Goal: Transaction & Acquisition: Purchase product/service

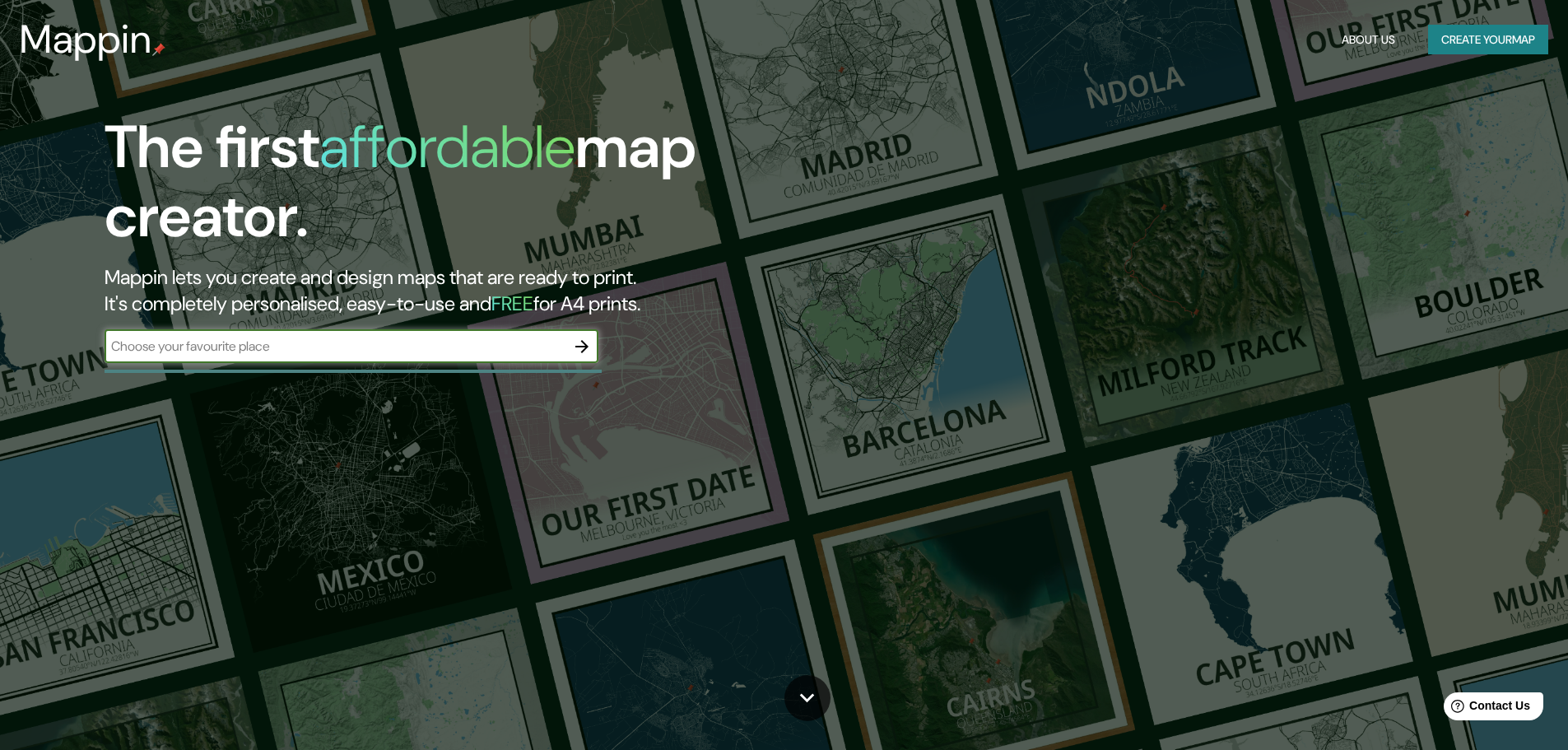
click at [1489, 36] on button "Create your map" at bounding box center [1488, 40] width 120 height 31
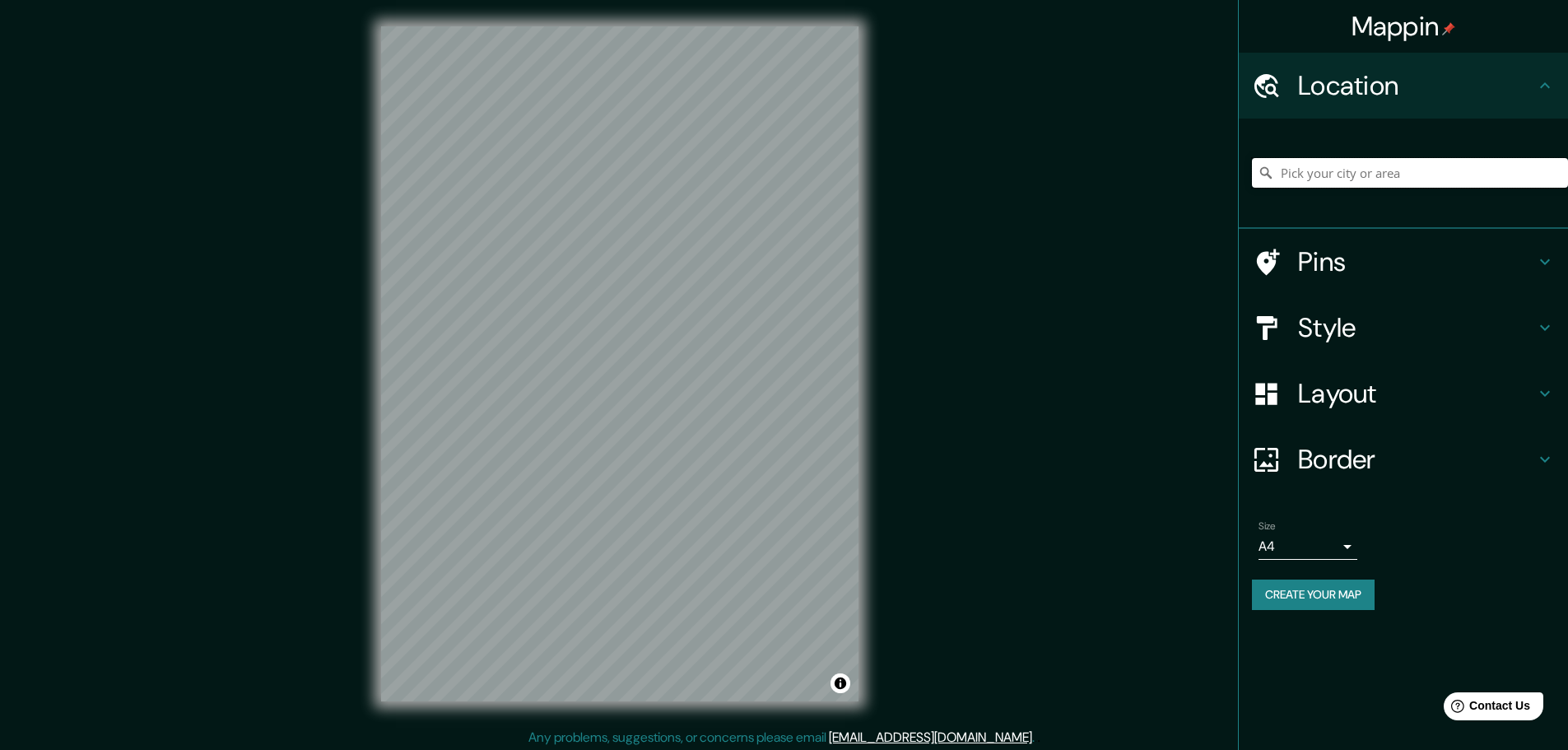
click at [1363, 180] on input "Pick your city or area" at bounding box center [1410, 173] width 316 height 30
drag, startPoint x: 1458, startPoint y: 165, endPoint x: 1331, endPoint y: 187, distance: 128.9
click at [1331, 187] on input "Palmitas, [GEOGRAPHIC_DATA], [GEOGRAPHIC_DATA]" at bounding box center [1410, 173] width 316 height 30
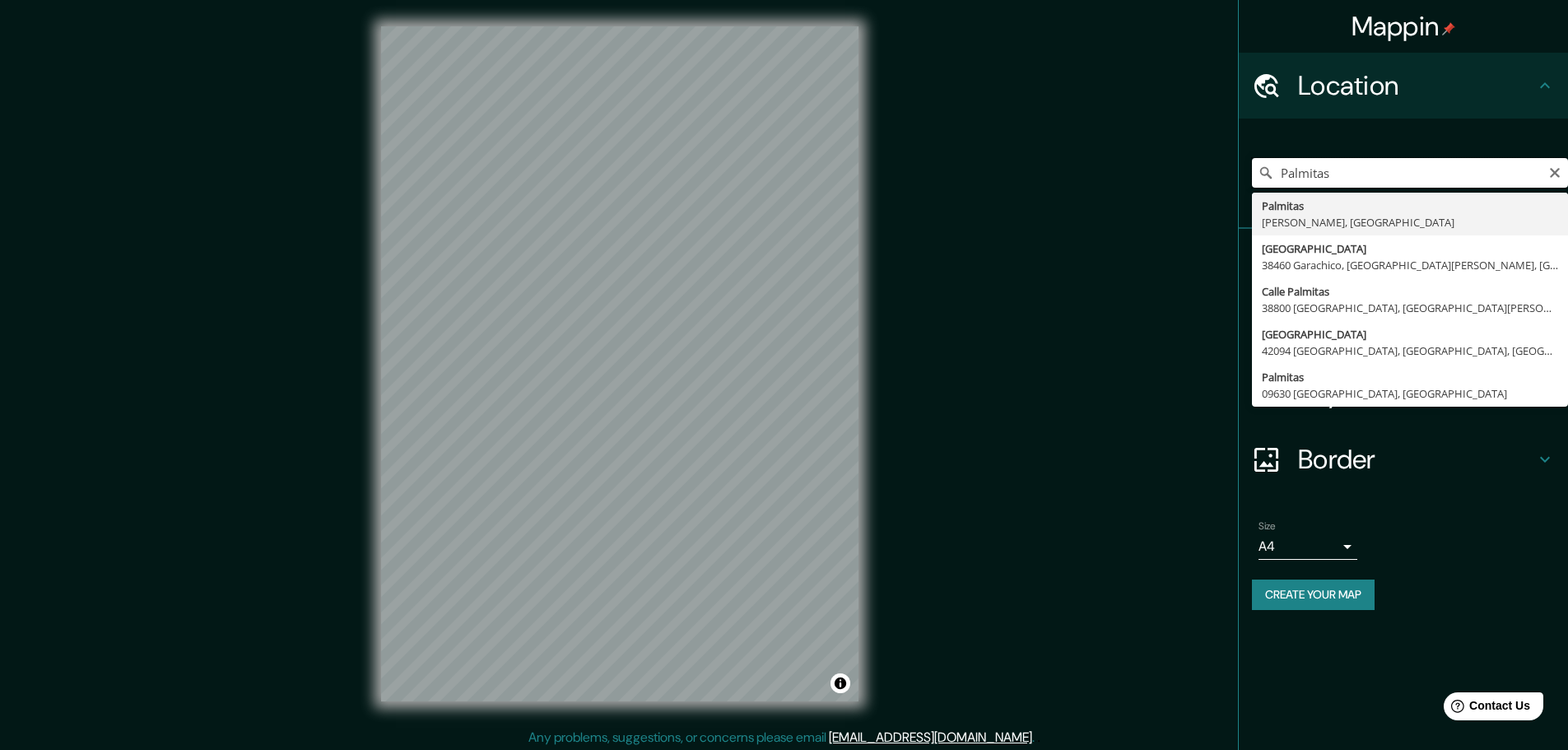
click at [1281, 171] on input "Palmitas" at bounding box center [1410, 173] width 316 height 30
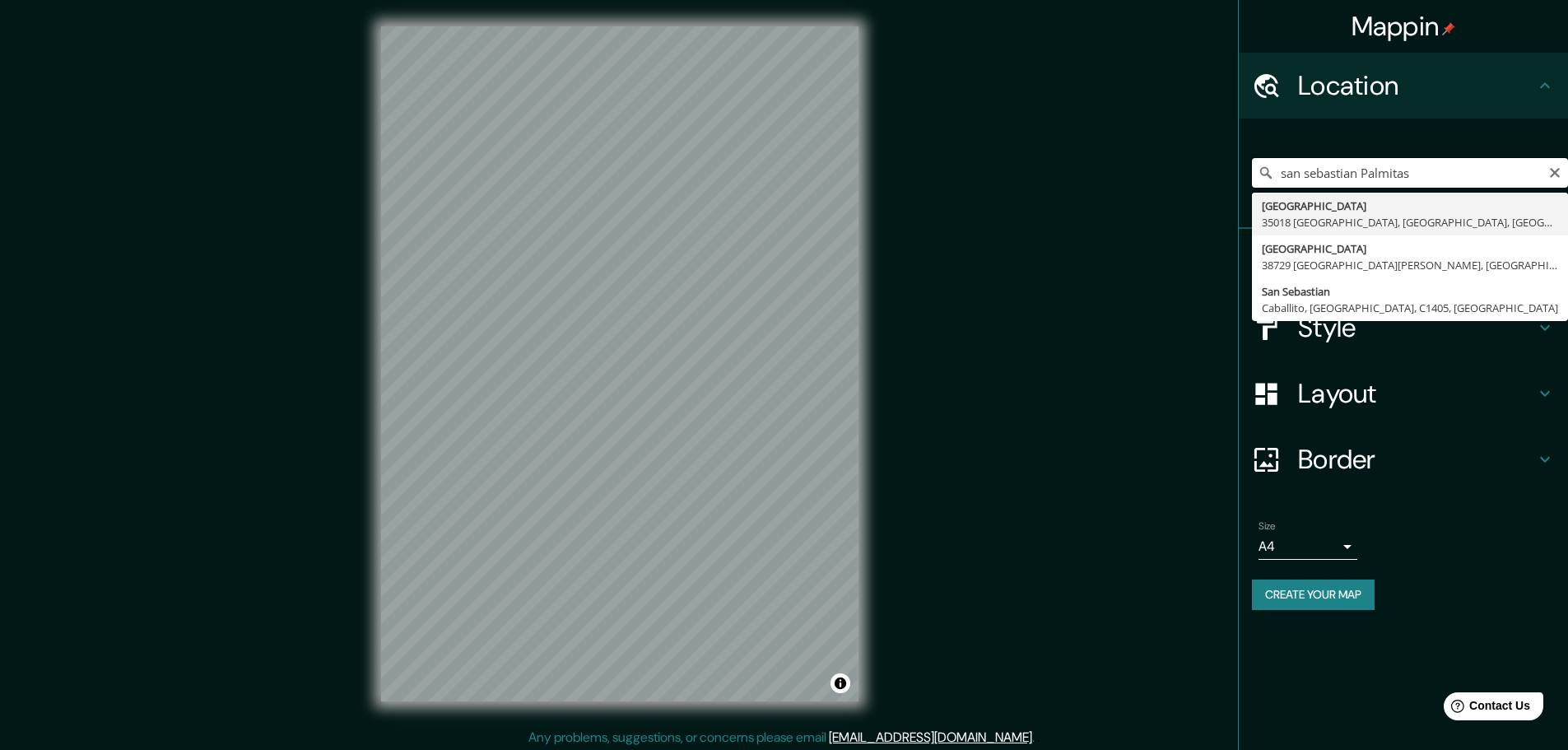
click at [1438, 174] on input "san sebastian Palmitas" at bounding box center [1410, 173] width 316 height 30
click at [1361, 171] on input "san sebastian Palmitas" at bounding box center [1410, 173] width 316 height 30
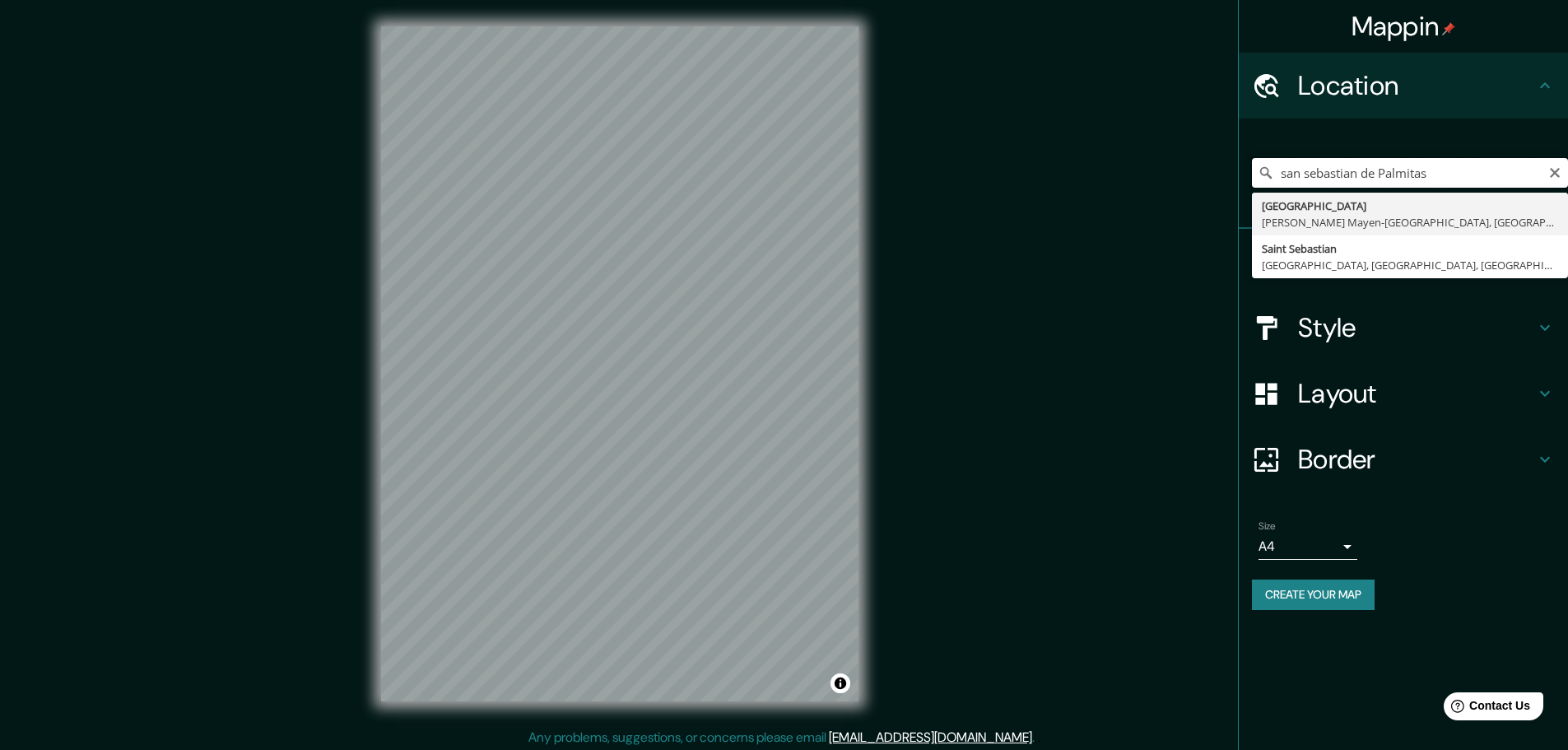
drag, startPoint x: 1457, startPoint y: 174, endPoint x: 1245, endPoint y: 173, distance: 212.0
click at [1245, 173] on div "san sebastian de Palmitas [GEOGRAPHIC_DATA][PERSON_NAME]-[GEOGRAPHIC_DATA], [GE…" at bounding box center [1404, 173] width 329 height 110
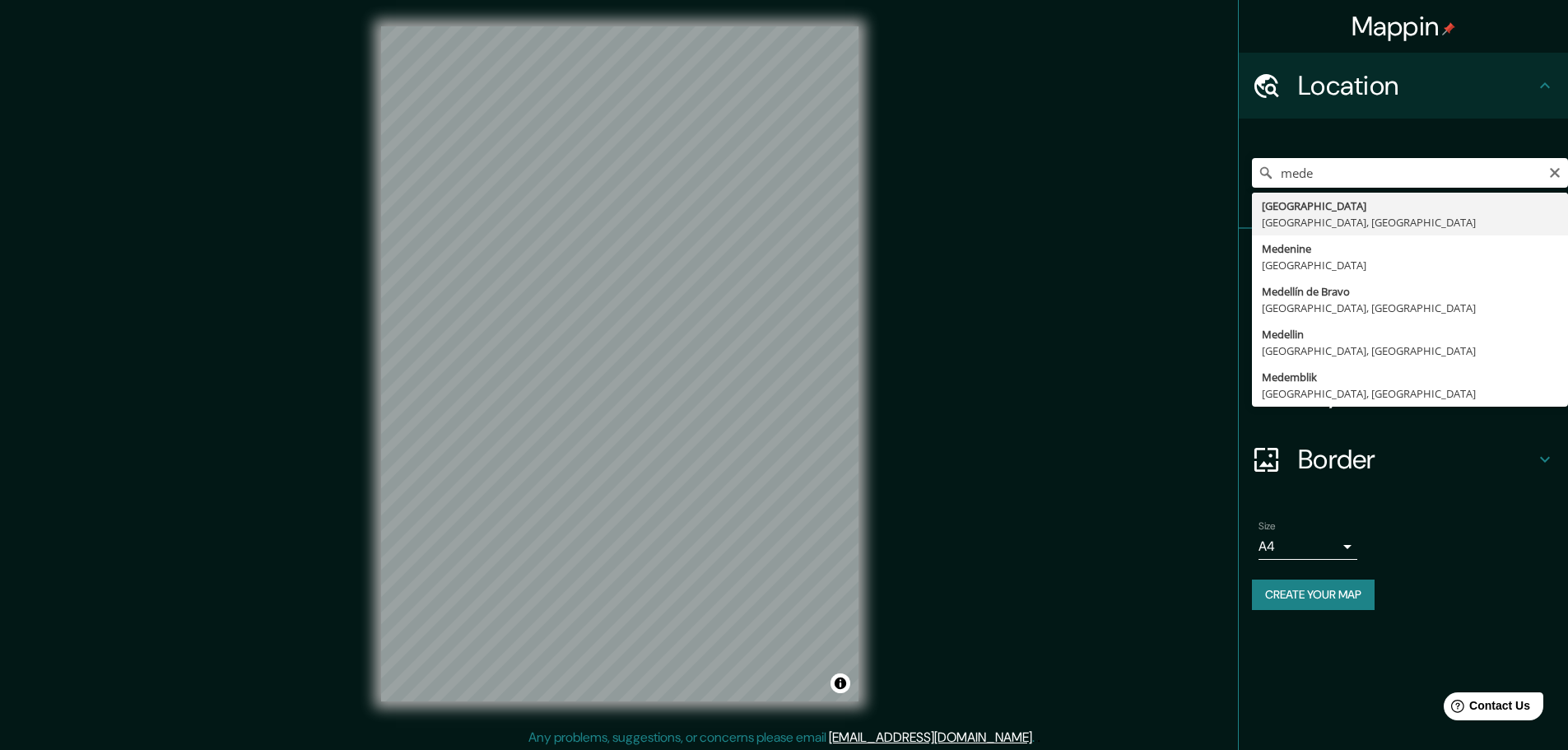
type input "[GEOGRAPHIC_DATA], [GEOGRAPHIC_DATA], [GEOGRAPHIC_DATA]"
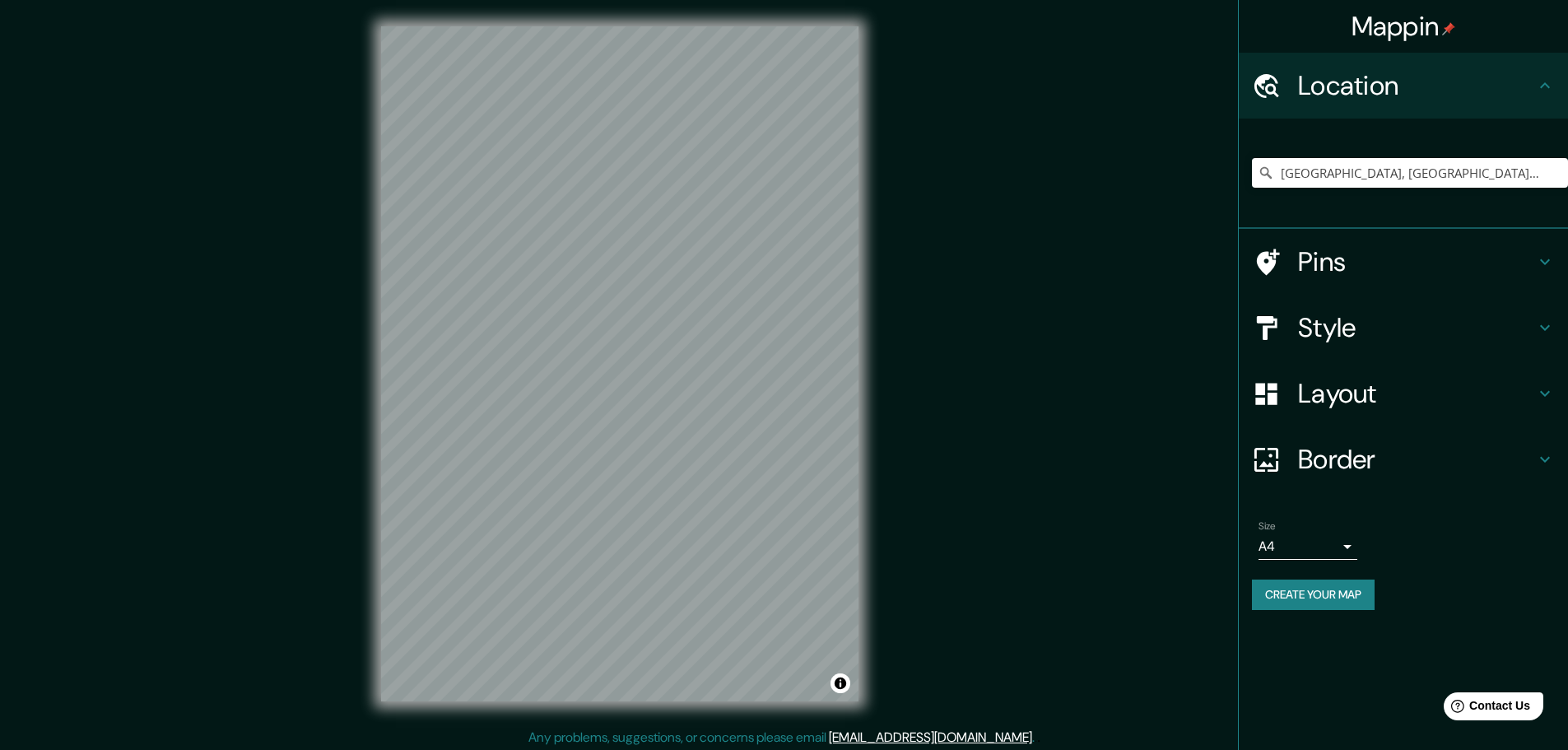
click at [1365, 256] on h4 "Pins" at bounding box center [1417, 262] width 237 height 33
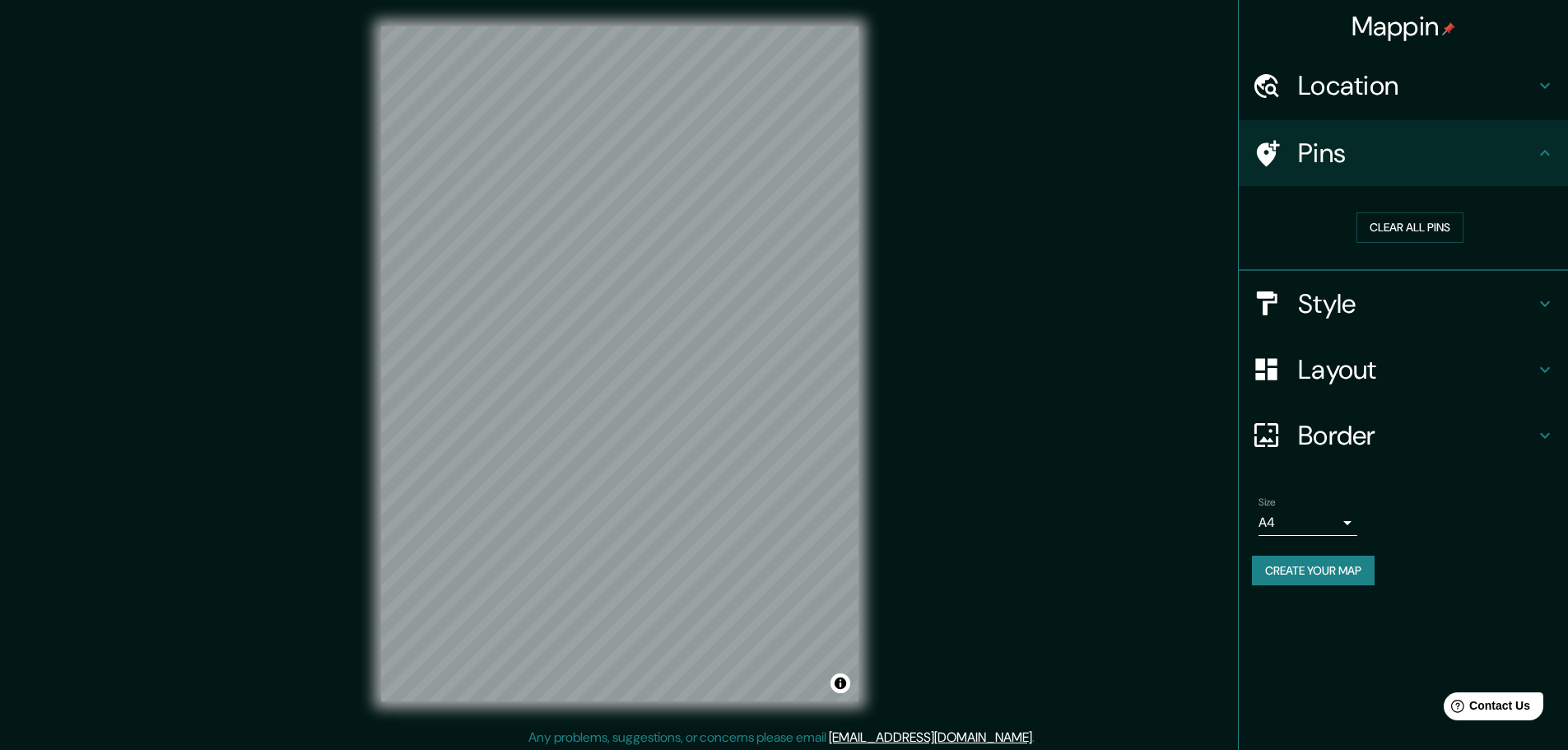
click at [1399, 314] on h4 "Style" at bounding box center [1417, 304] width 237 height 33
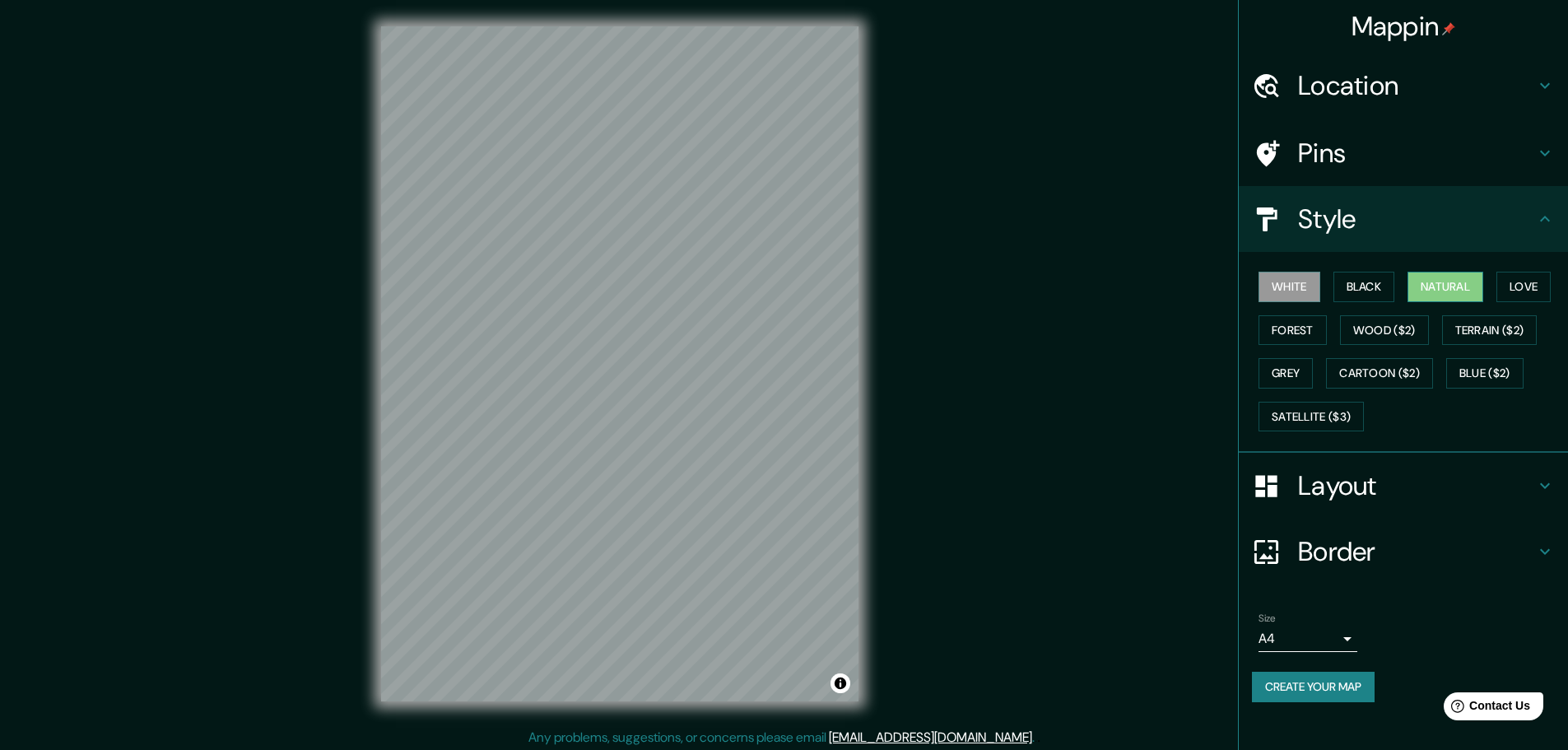
click at [1450, 279] on button "Natural" at bounding box center [1446, 287] width 76 height 31
click at [1527, 287] on button "Love" at bounding box center [1524, 287] width 55 height 31
click at [1448, 284] on button "Natural" at bounding box center [1446, 287] width 76 height 31
click at [1408, 329] on button "Wood ($2)" at bounding box center [1385, 330] width 89 height 31
click at [1303, 333] on button "Forest" at bounding box center [1293, 330] width 69 height 31
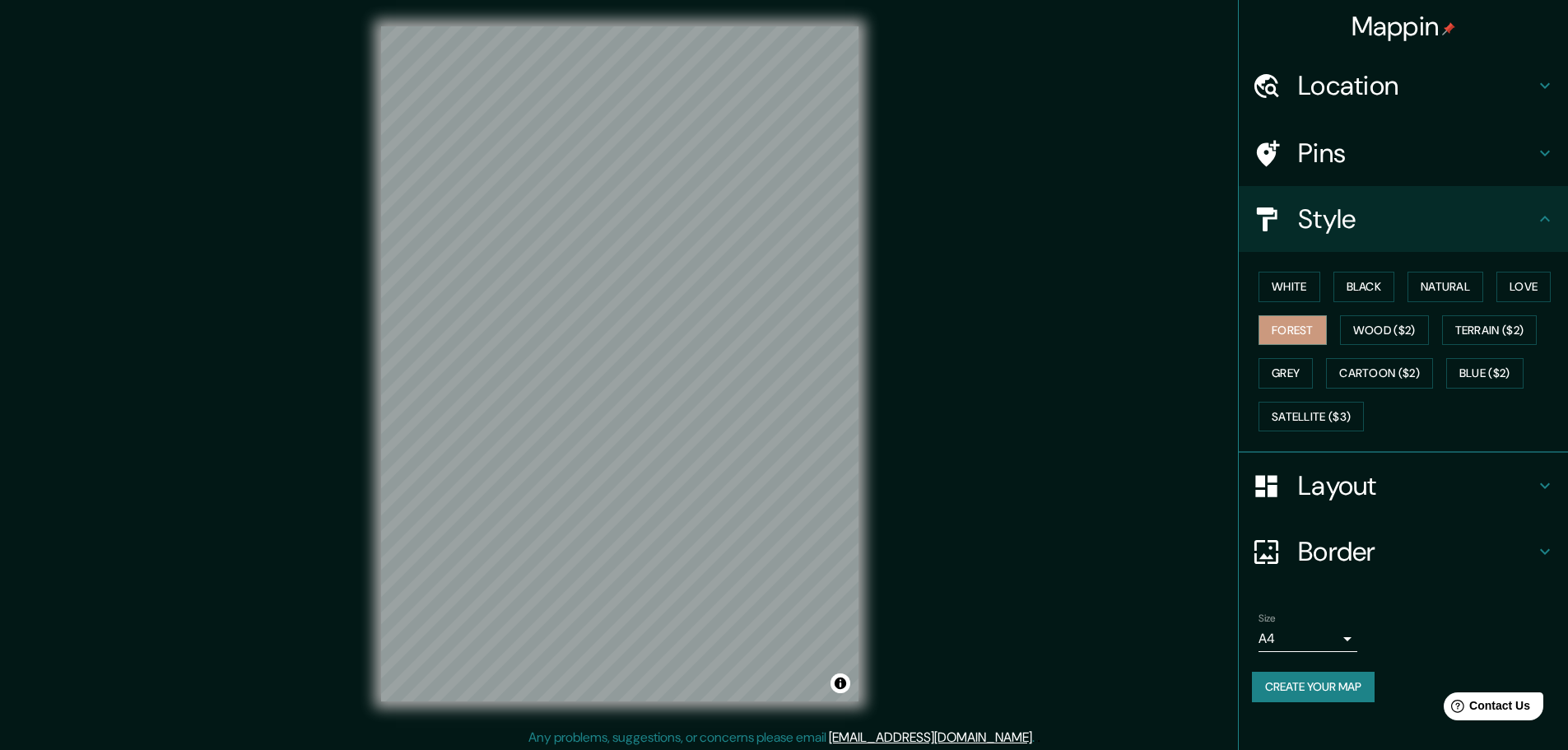
click at [1344, 503] on div "Layout" at bounding box center [1404, 486] width 329 height 66
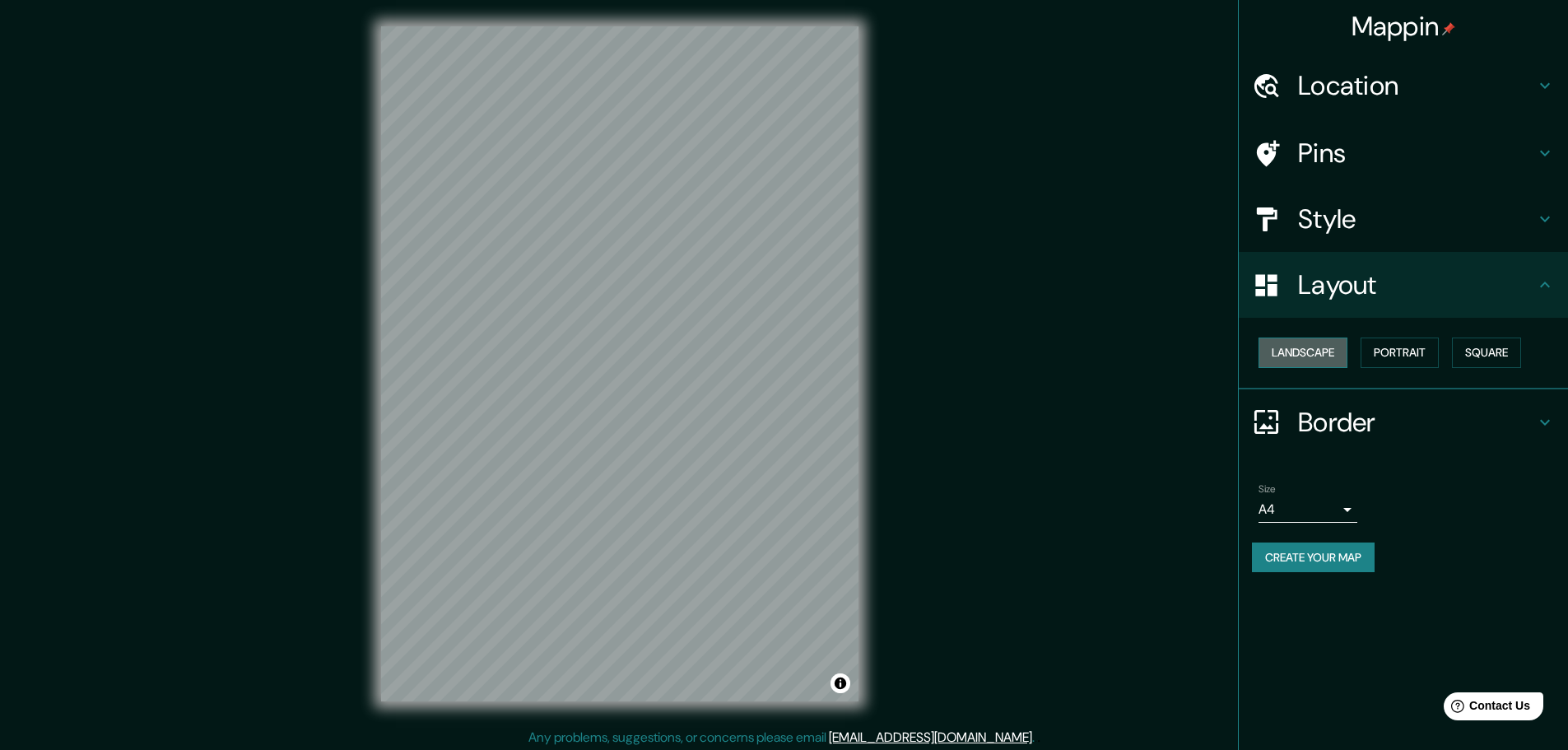
click at [1318, 348] on button "Landscape" at bounding box center [1303, 352] width 89 height 31
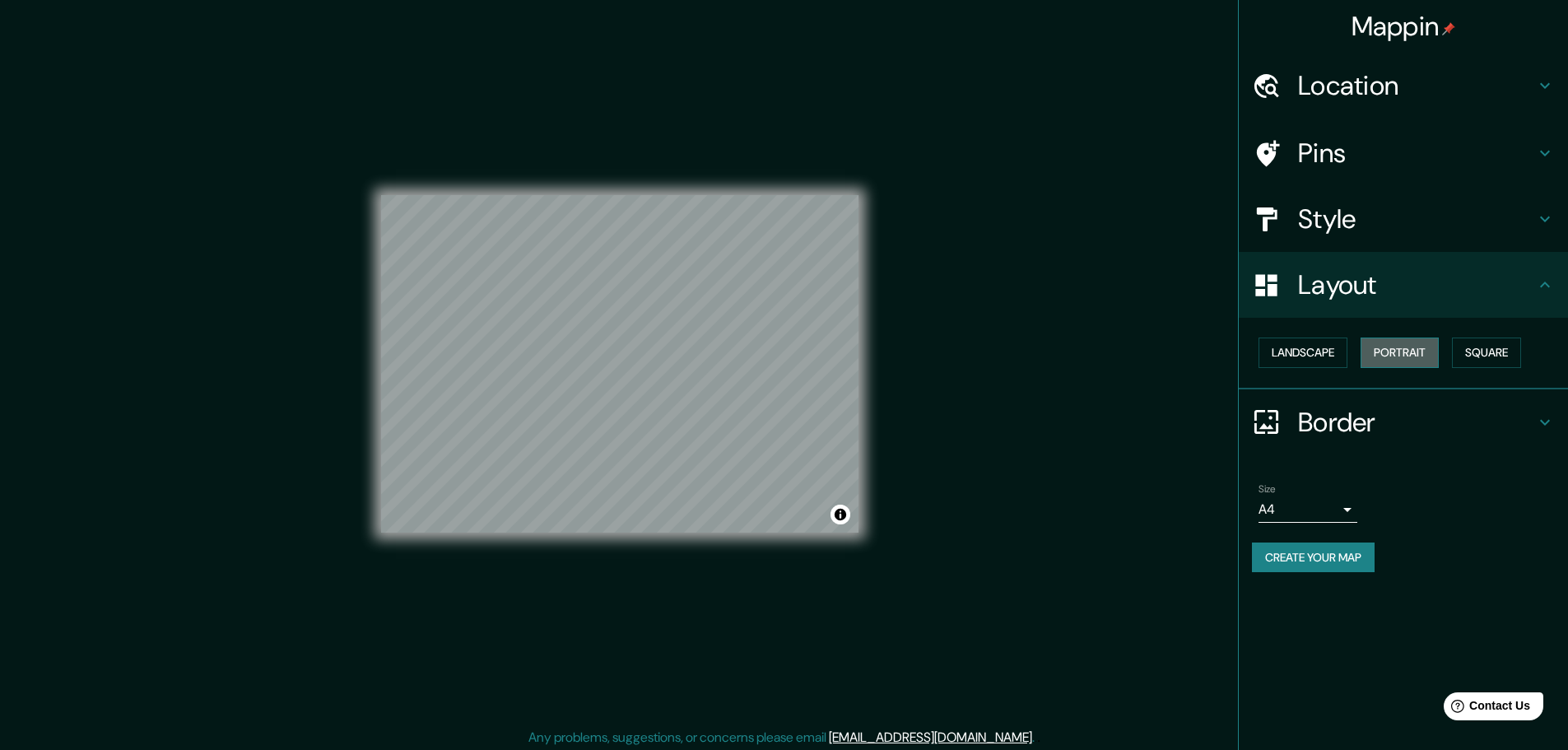
click at [1394, 349] on button "Portrait" at bounding box center [1399, 352] width 79 height 31
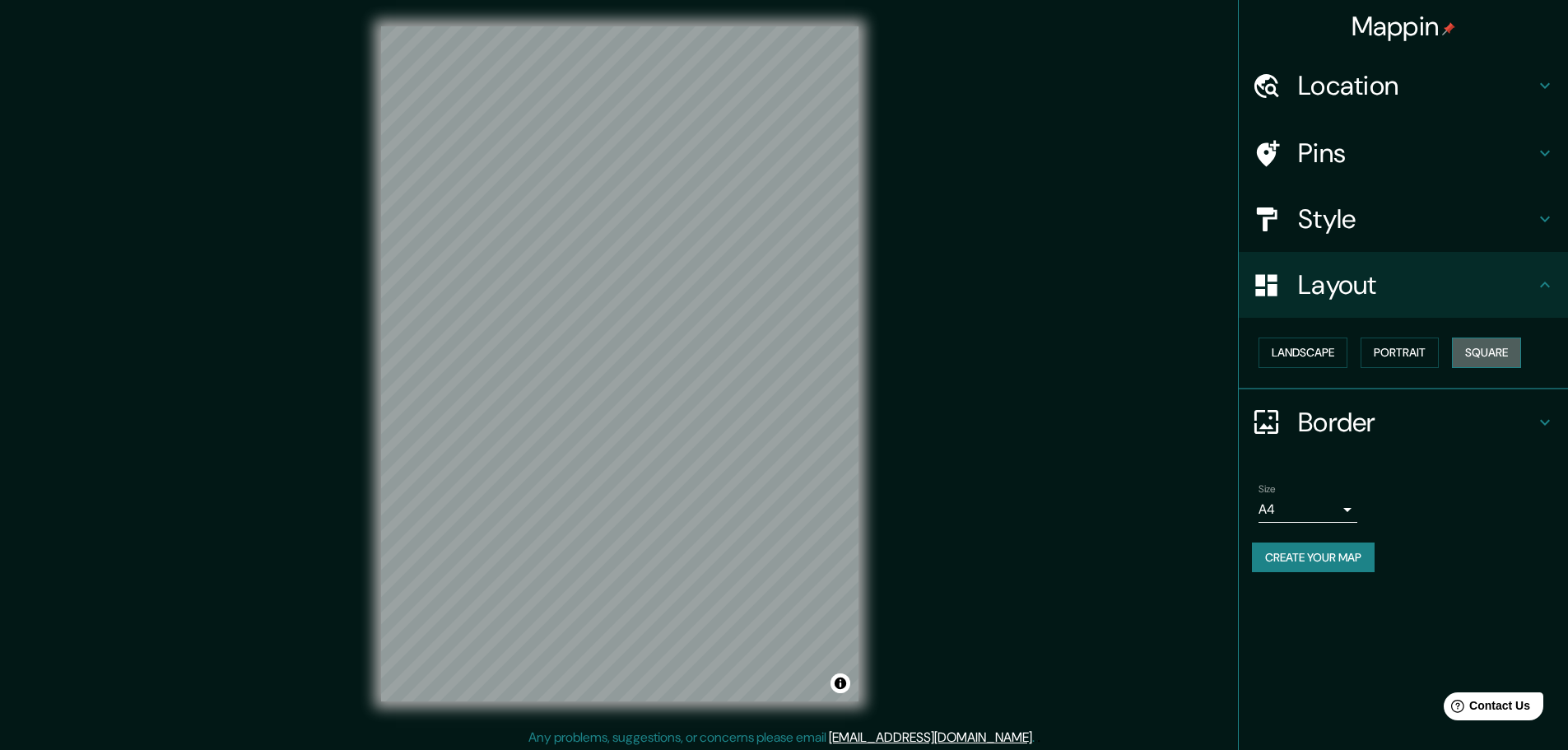
click at [1477, 347] on button "Square" at bounding box center [1487, 352] width 69 height 31
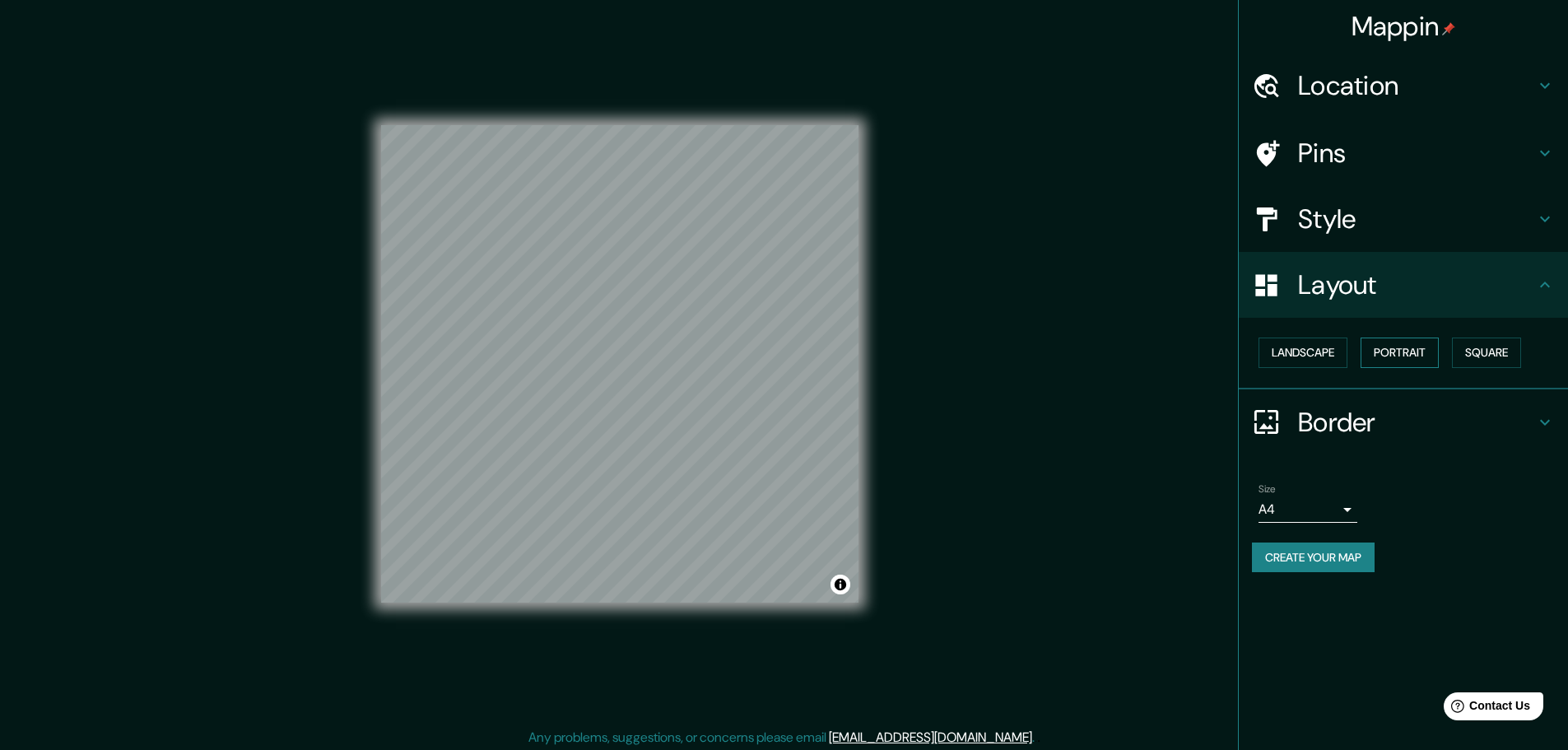
click at [1378, 352] on button "Portrait" at bounding box center [1399, 352] width 79 height 31
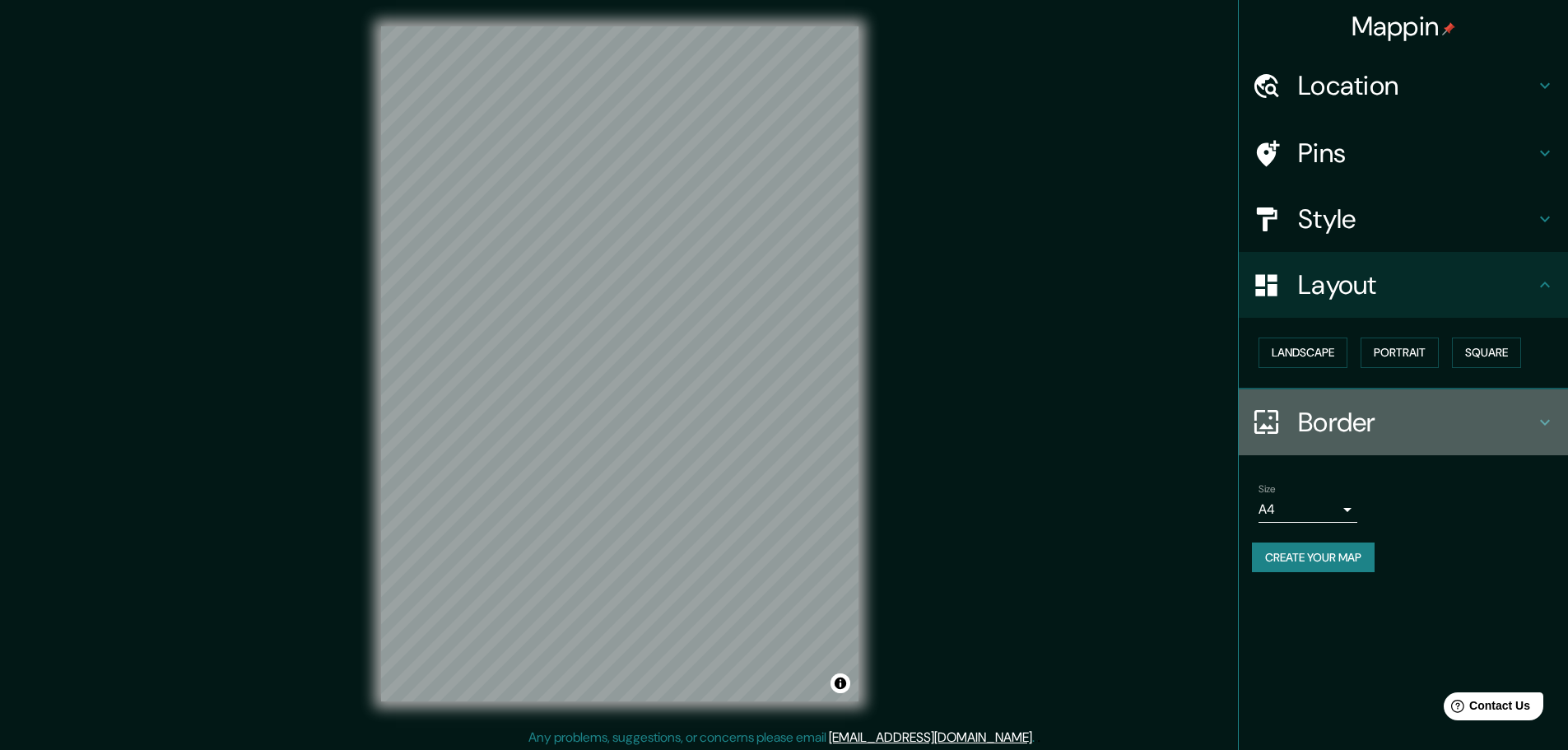
click at [1353, 401] on div "Border" at bounding box center [1404, 423] width 329 height 66
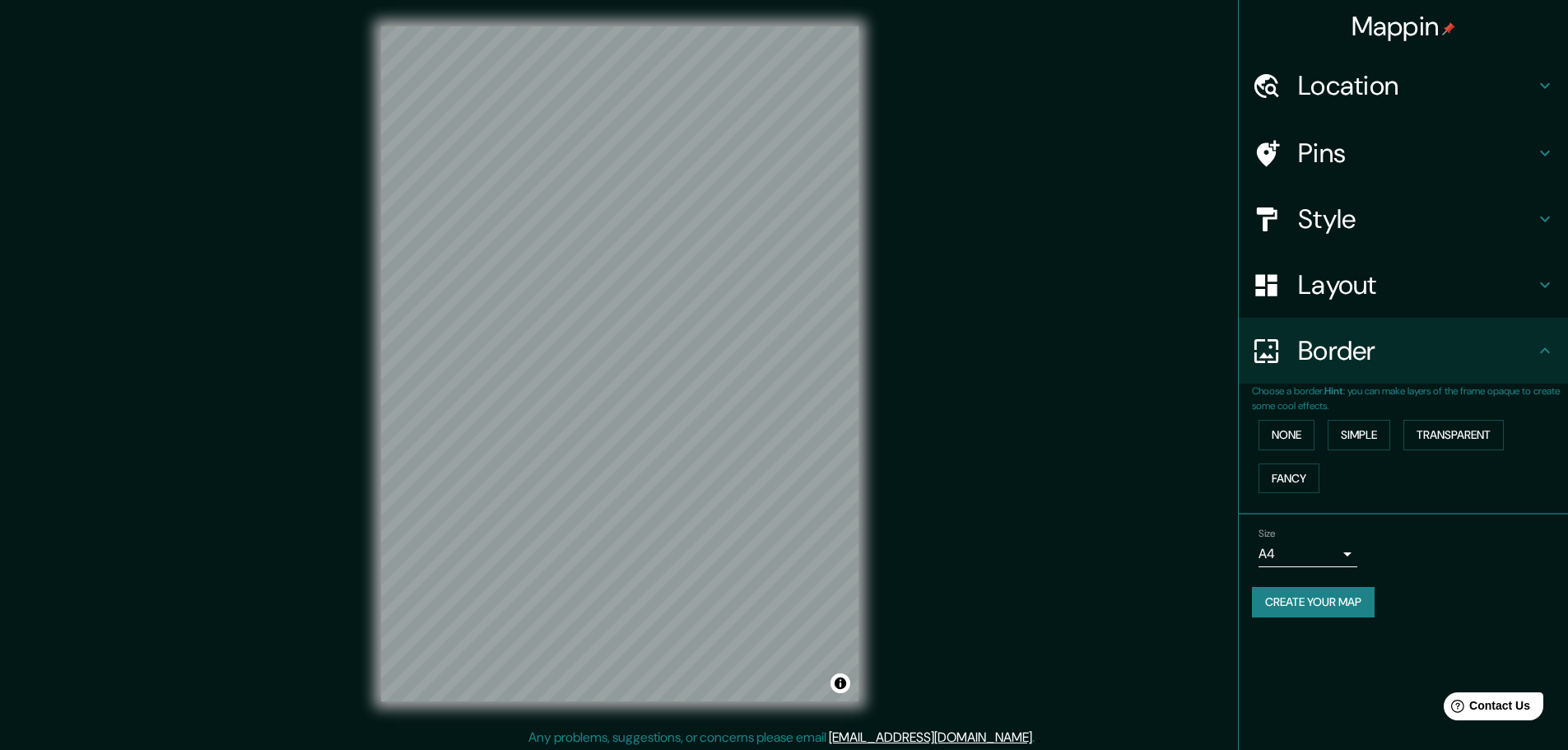
click at [898, 313] on div "Mappin Location [GEOGRAPHIC_DATA], [GEOGRAPHIC_DATA], [GEOGRAPHIC_DATA] Pins St…" at bounding box center [784, 377] width 1568 height 754
